Goal: Transaction & Acquisition: Purchase product/service

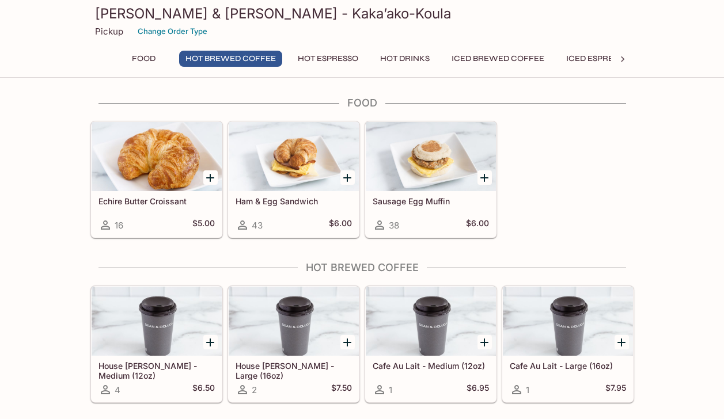
scroll to position [163, 0]
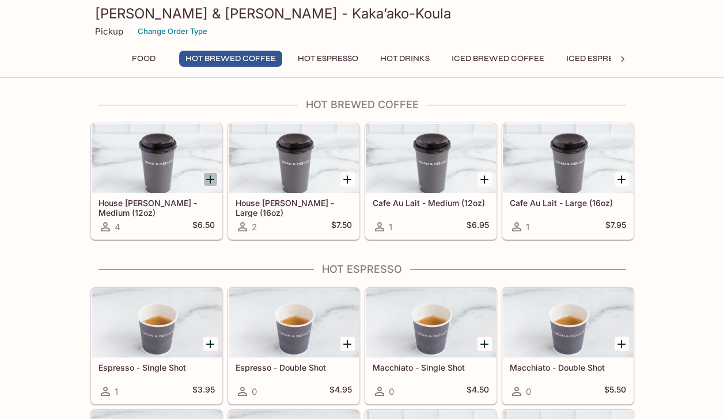
click at [210, 179] on icon "Add House Blend Kaka’ako - Medium (12oz)" at bounding box center [210, 180] width 14 height 14
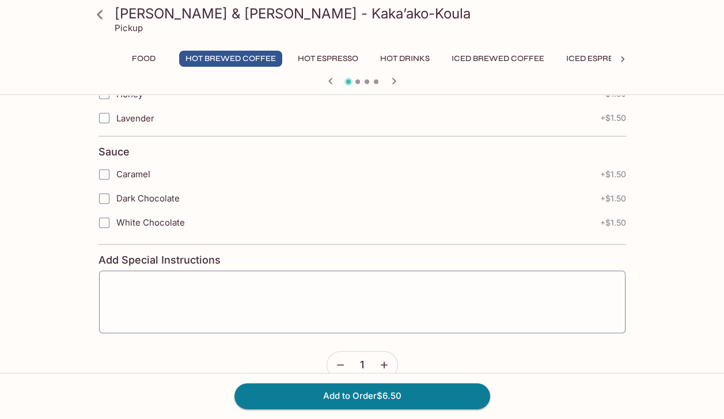
scroll to position [1204, 0]
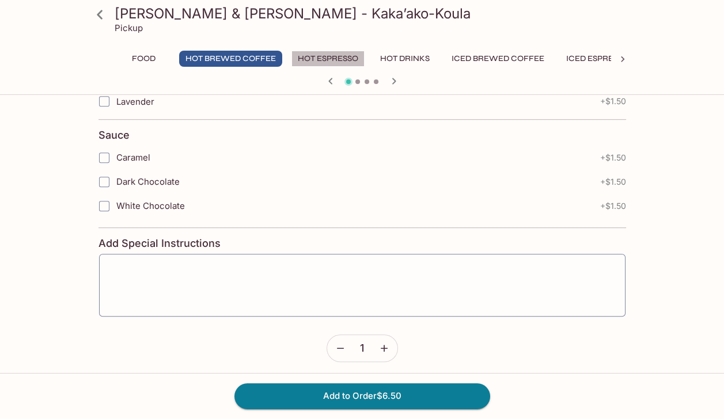
click at [338, 58] on button "Hot Espresso" at bounding box center [328, 59] width 73 height 16
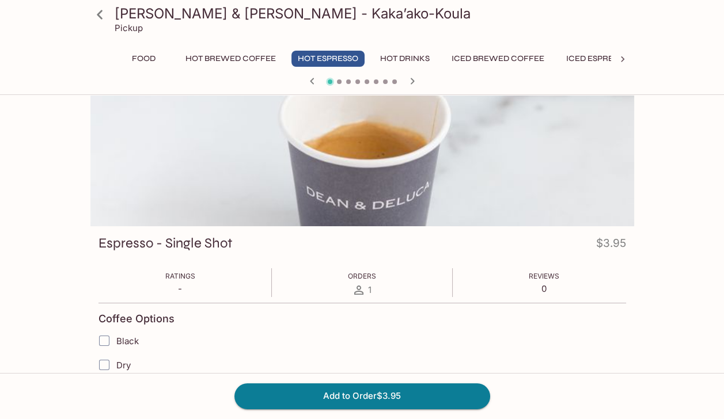
scroll to position [0, 0]
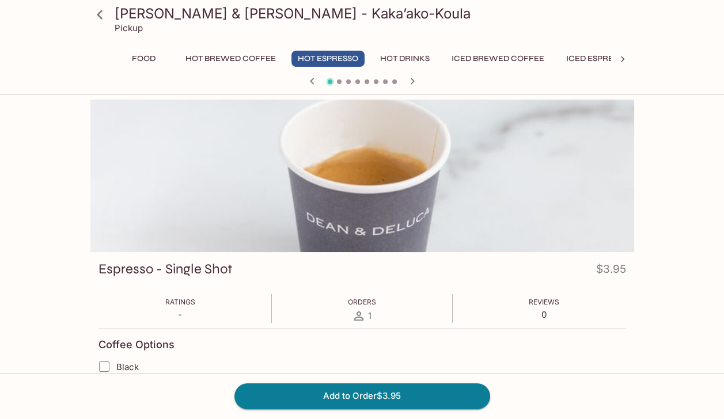
click at [393, 52] on button "Hot Drinks" at bounding box center [405, 59] width 62 height 16
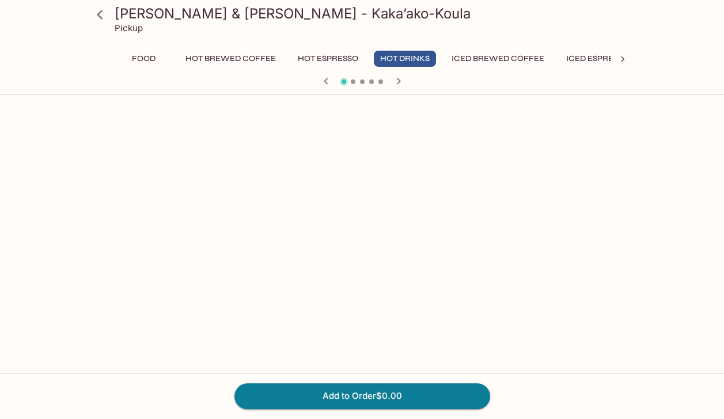
scroll to position [948, 0]
click at [524, 57] on button "Iced Brewed Coffee" at bounding box center [497, 59] width 105 height 16
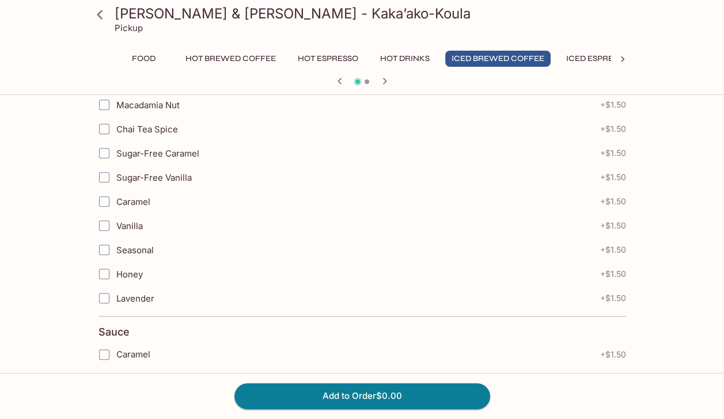
click at [249, 61] on button "Hot Brewed Coffee" at bounding box center [230, 59] width 103 height 16
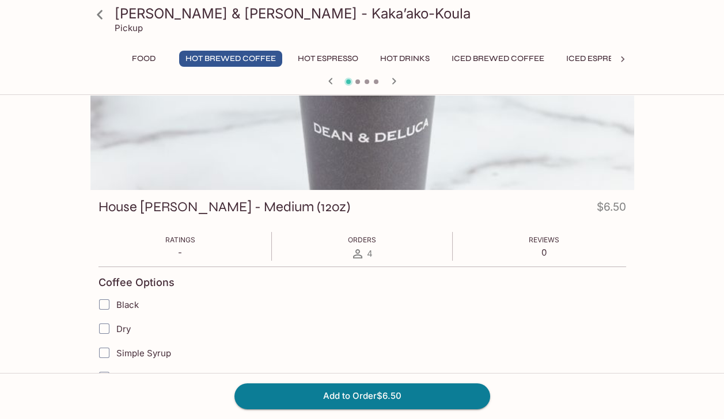
scroll to position [0, 0]
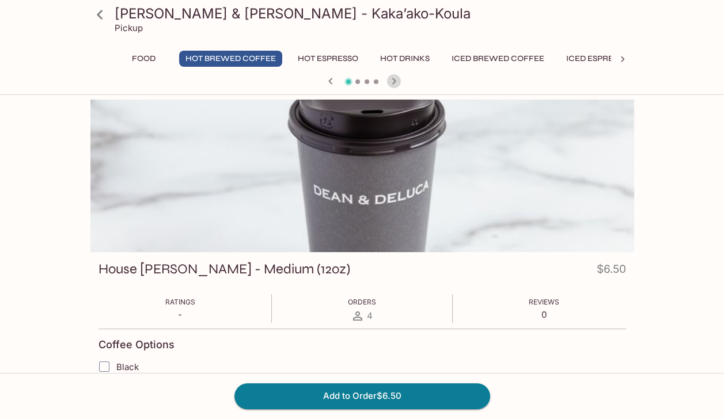
click at [394, 83] on icon "button" at bounding box center [394, 81] width 4 height 6
click at [330, 84] on icon "button" at bounding box center [331, 81] width 14 height 14
click at [403, 200] on div at bounding box center [362, 176] width 544 height 153
